Goal: Complete application form

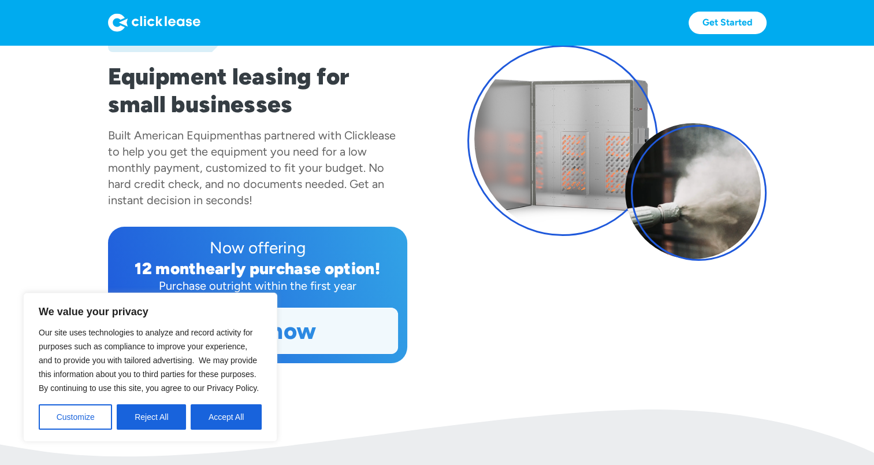
scroll to position [129, 0]
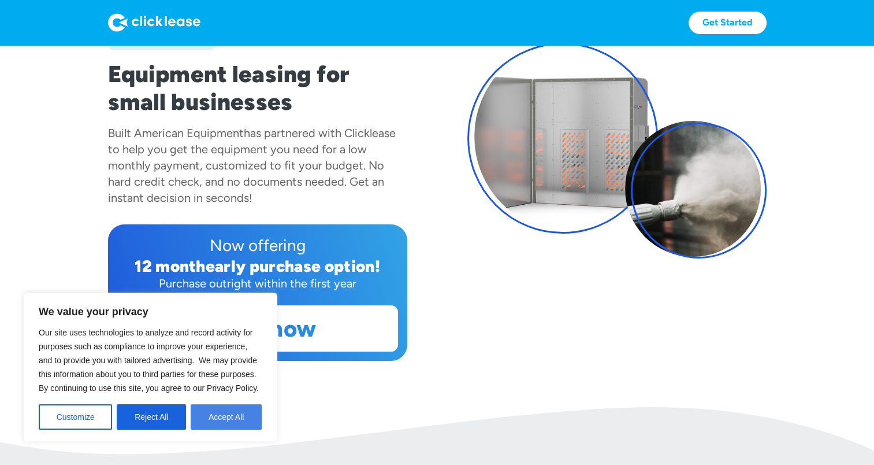
click at [221, 418] on button "Accept All" at bounding box center [226, 416] width 71 height 25
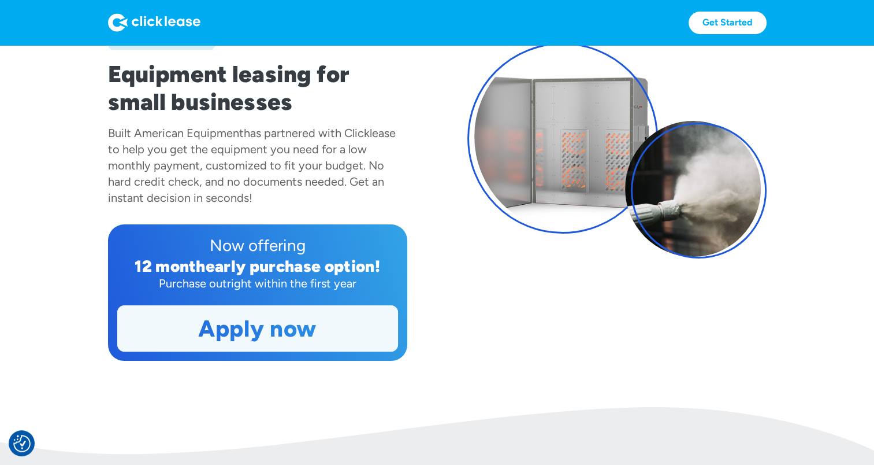
click at [254, 343] on link "Apply now" at bounding box center [258, 328] width 280 height 45
